Goal: Transaction & Acquisition: Purchase product/service

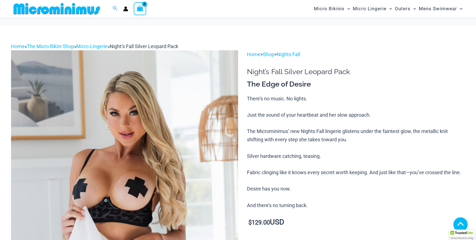
scroll to position [365, 0]
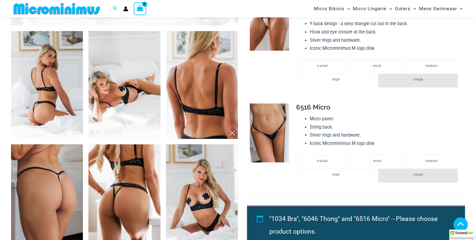
click at [51, 99] on img at bounding box center [47, 85] width 72 height 108
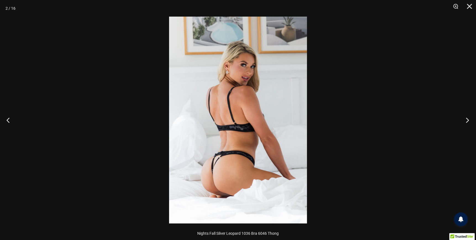
click at [467, 119] on button "Next" at bounding box center [465, 120] width 21 height 28
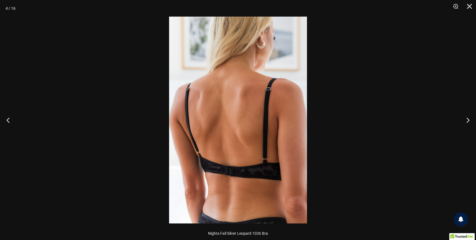
click at [244, 169] on img at bounding box center [238, 120] width 138 height 206
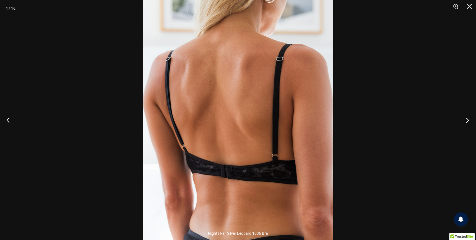
click at [468, 120] on button "Next" at bounding box center [465, 120] width 21 height 28
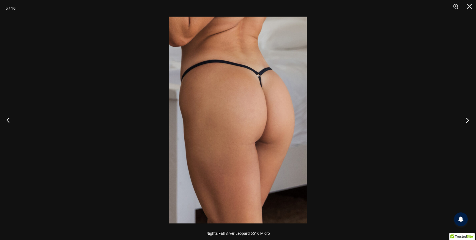
click at [468, 119] on button "Next" at bounding box center [465, 120] width 21 height 28
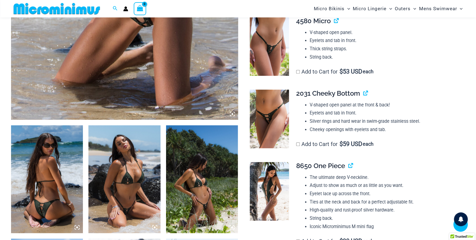
scroll to position [179, 0]
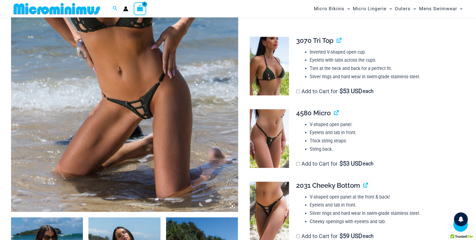
click at [273, 139] on img at bounding box center [268, 138] width 39 height 59
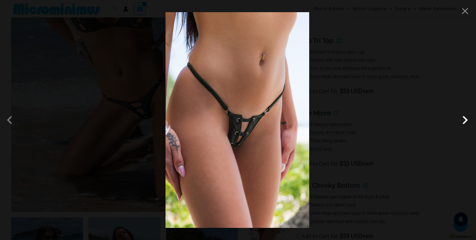
click at [465, 120] on span at bounding box center [464, 119] width 17 height 17
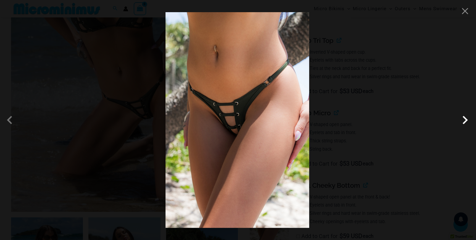
click at [465, 120] on span at bounding box center [464, 119] width 17 height 17
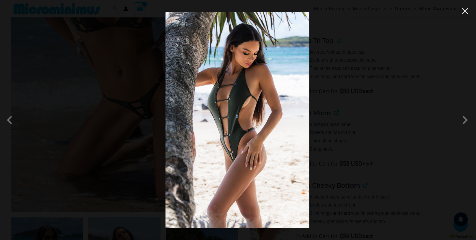
click at [465, 11] on button "Close" at bounding box center [464, 11] width 8 height 8
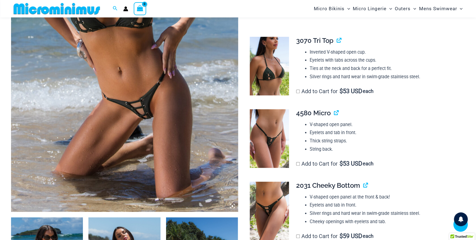
scroll to position [271, 0]
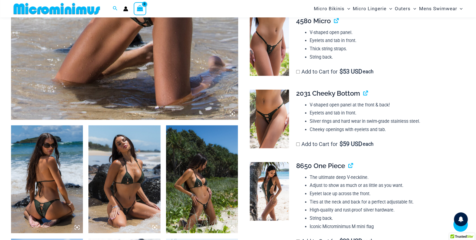
click at [62, 206] on img at bounding box center [47, 179] width 72 height 108
